Goal: Find contact information: Find contact information

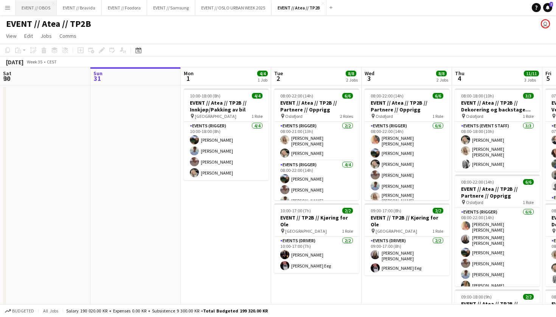
click at [37, 6] on button "EVENT // OBOS Close" at bounding box center [36, 7] width 41 height 15
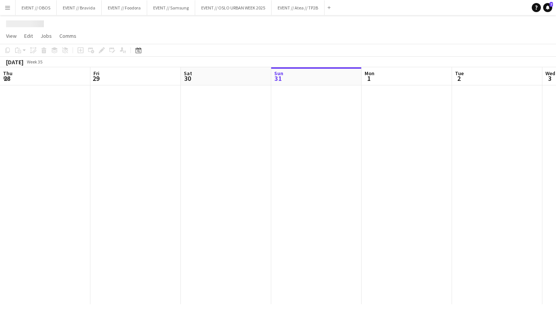
scroll to position [0, 181]
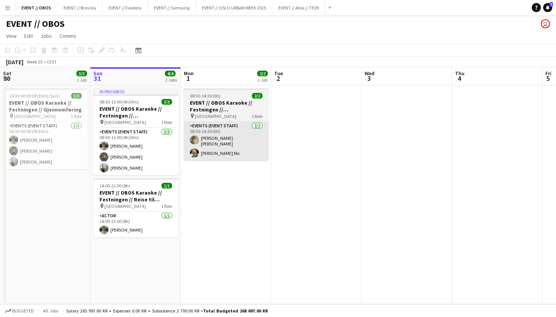
click at [219, 138] on app-card-role "Events (Event Staff) [DATE] 08:30-14:30 (6h) [PERSON_NAME] [PERSON_NAME] [PERSO…" at bounding box center [226, 141] width 85 height 39
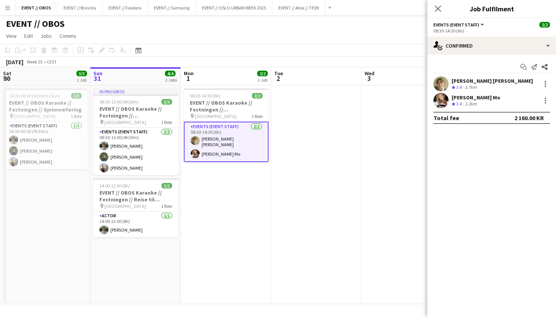
click at [447, 88] on app-user-avatar at bounding box center [440, 83] width 15 height 15
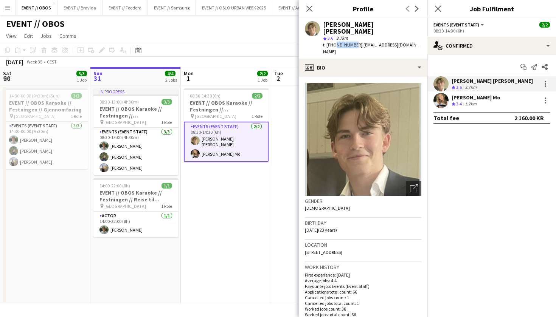
drag, startPoint x: 351, startPoint y: 37, endPoint x: 334, endPoint y: 38, distance: 17.8
click at [334, 42] on span "t. [PHONE_NUMBER]" at bounding box center [342, 45] width 39 height 6
copy span "91991215"
click at [441, 103] on app-user-avatar at bounding box center [440, 100] width 15 height 15
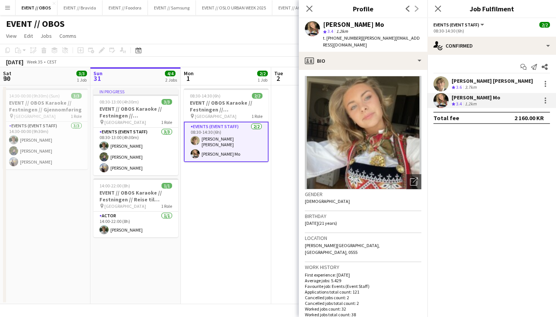
click at [360, 34] on div "star 3.4 1.2km" at bounding box center [372, 31] width 98 height 7
drag, startPoint x: 352, startPoint y: 36, endPoint x: 332, endPoint y: 36, distance: 20.1
click at [332, 36] on div "t. [PHONE_NUMBER] | [PERSON_NAME][EMAIL_ADDRESS][DOMAIN_NAME]" at bounding box center [372, 42] width 98 height 14
click at [335, 36] on span "t. [PHONE_NUMBER]" at bounding box center [342, 38] width 39 height 6
drag, startPoint x: 348, startPoint y: 38, endPoint x: 334, endPoint y: 37, distance: 14.8
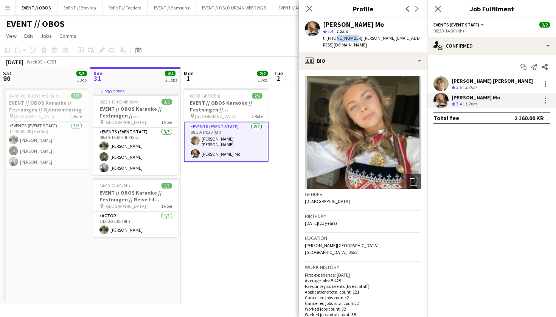
click at [334, 37] on span "t. [PHONE_NUMBER]" at bounding box center [342, 38] width 39 height 6
copy span "98887446"
click at [3, 6] on button "Menu" at bounding box center [7, 7] width 15 height 15
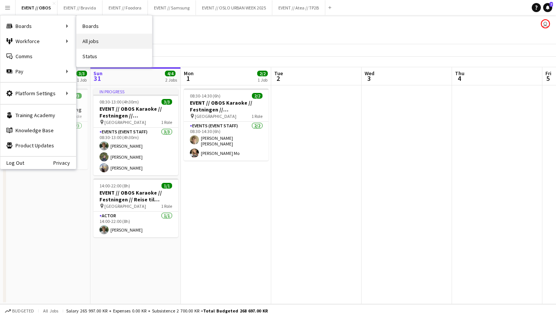
click at [84, 38] on link "All jobs" at bounding box center [114, 41] width 76 height 15
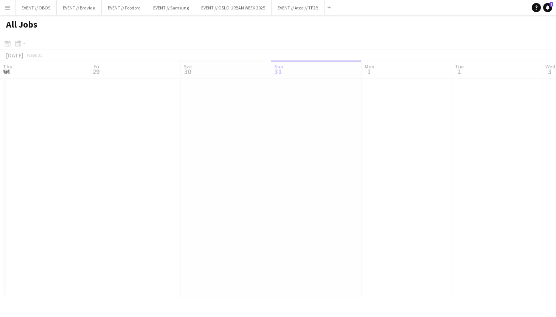
scroll to position [0, 181]
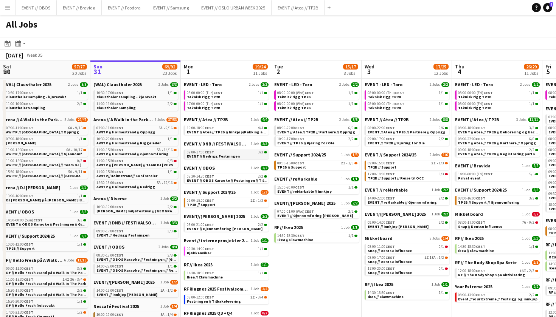
click at [202, 152] on span "09:00-17:00 CEST" at bounding box center [200, 153] width 27 height 4
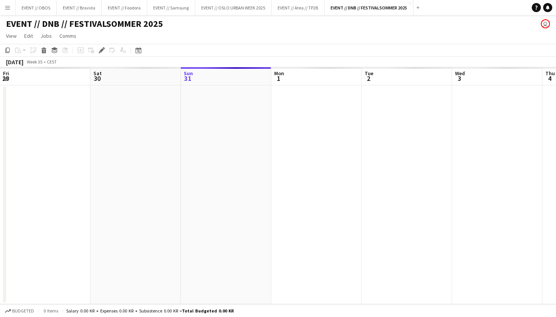
scroll to position [0, 260]
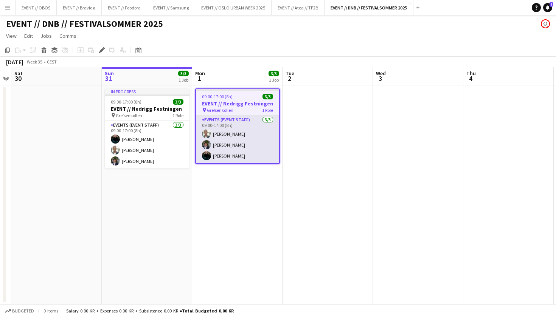
click at [228, 134] on app-card-role "Events (Event Staff) 3/3 09:00-17:00 (8h) Elie Kayitana Ulrik Syversen Kasper A…" at bounding box center [237, 140] width 83 height 48
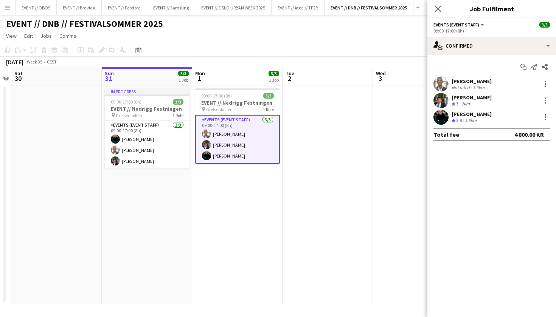
click at [438, 84] on app-user-avatar at bounding box center [440, 83] width 15 height 15
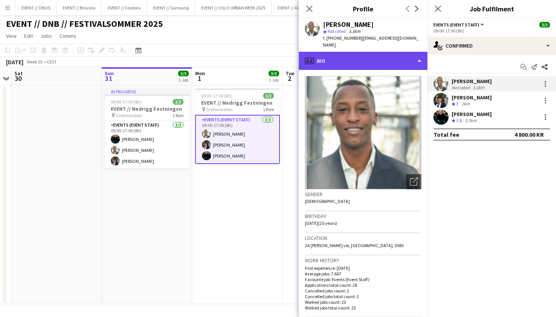
click at [379, 58] on div "profile Bio" at bounding box center [363, 61] width 129 height 18
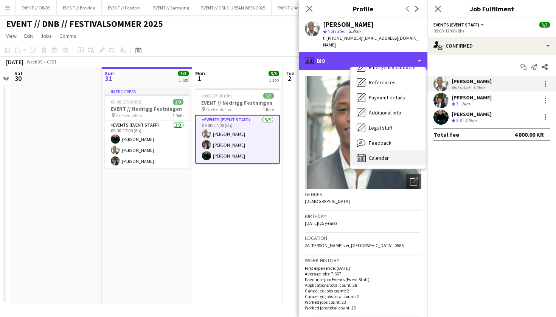
scroll to position [71, 0]
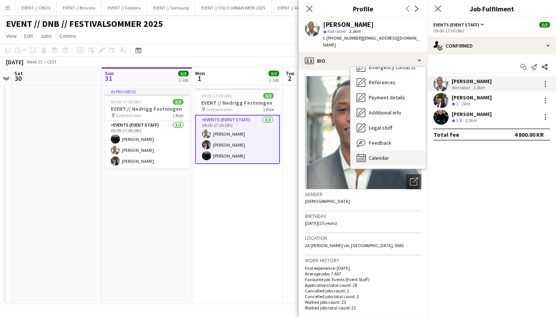
click at [386, 155] on span "Calendar" at bounding box center [379, 158] width 20 height 7
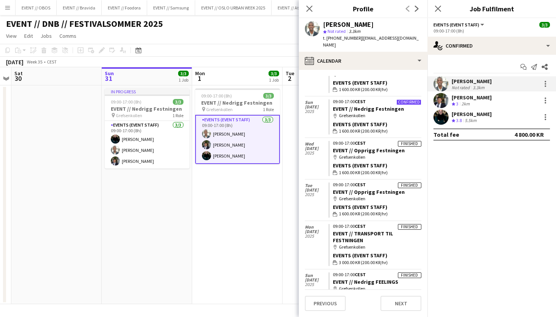
scroll to position [131, 0]
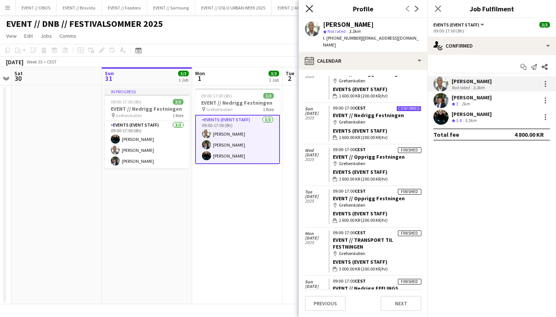
click at [311, 12] on icon "Close pop-in" at bounding box center [309, 8] width 7 height 7
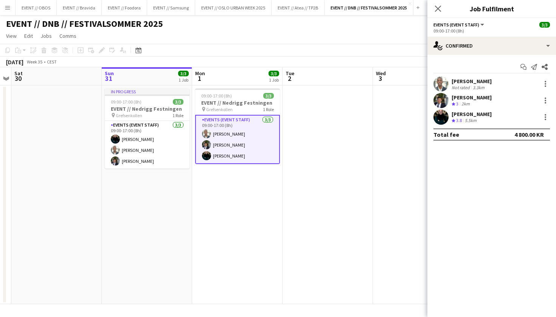
click at [231, 47] on app-toolbar "Copy Paste Paste Command V Paste with crew Command Shift V Paste linked Job Del…" at bounding box center [278, 50] width 556 height 13
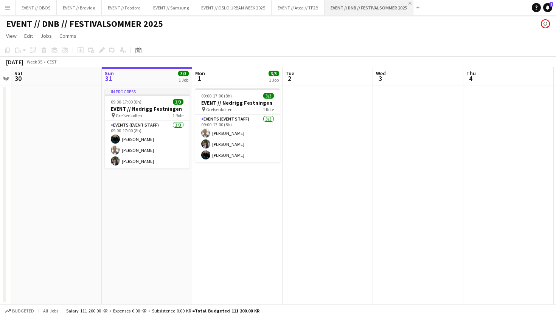
click at [409, 4] on app-icon "Close" at bounding box center [410, 3] width 3 height 3
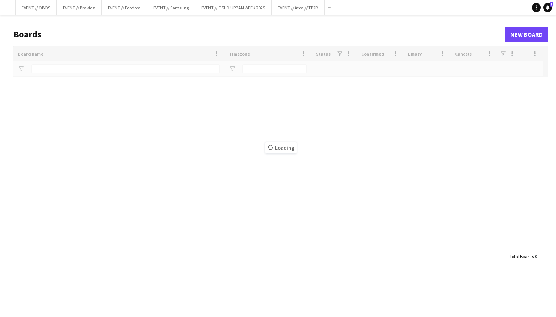
type input "**"
